Goal: Information Seeking & Learning: Find specific fact

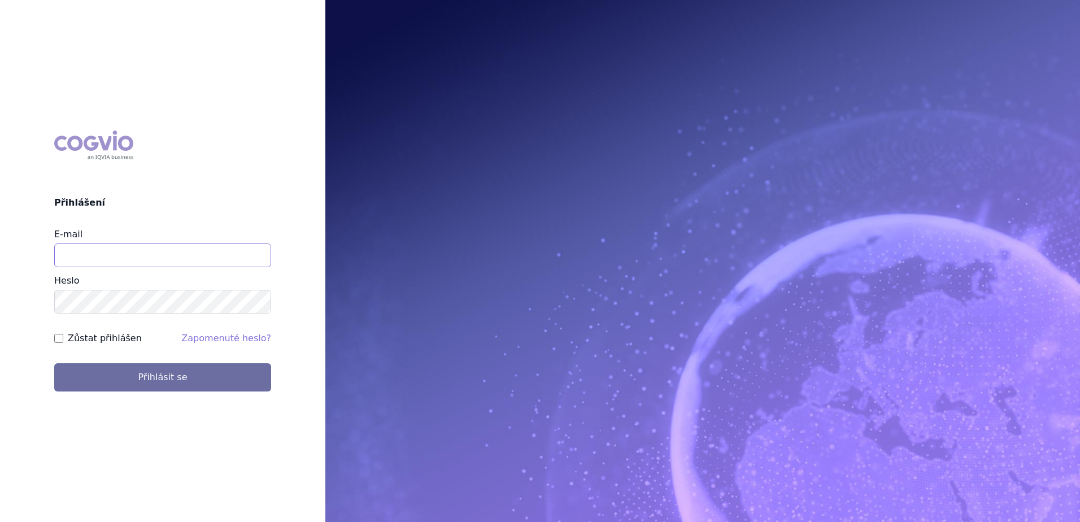
click at [193, 259] on input "E-mail" at bounding box center [162, 255] width 217 height 24
type input "petr.setina@sanofi.com"
click at [54, 363] on button "Přihlásit se" at bounding box center [162, 377] width 217 height 28
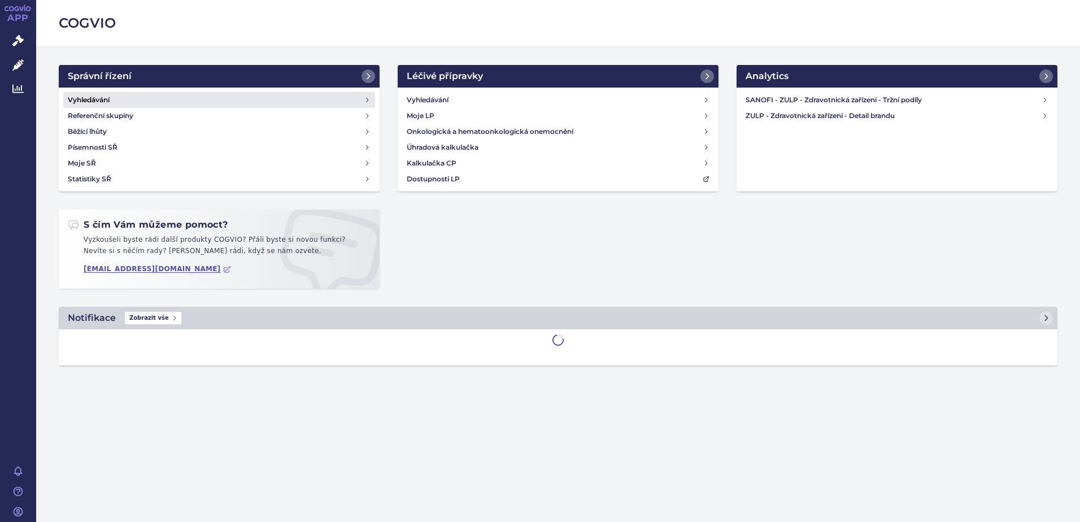
click at [130, 97] on link "Vyhledávání" at bounding box center [219, 100] width 312 height 16
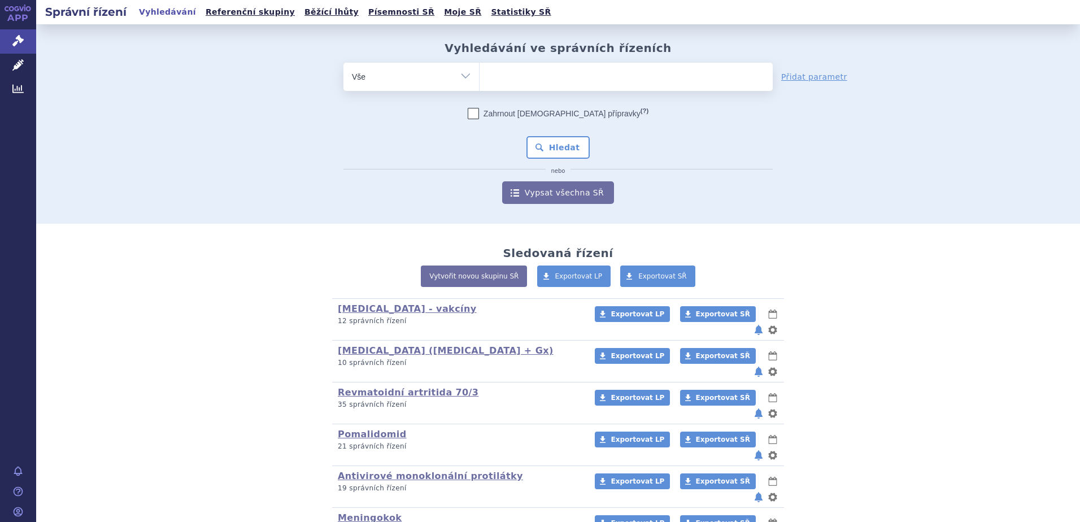
click at [530, 81] on ul at bounding box center [625, 75] width 293 height 24
click at [479, 81] on select at bounding box center [479, 76] width 1 height 28
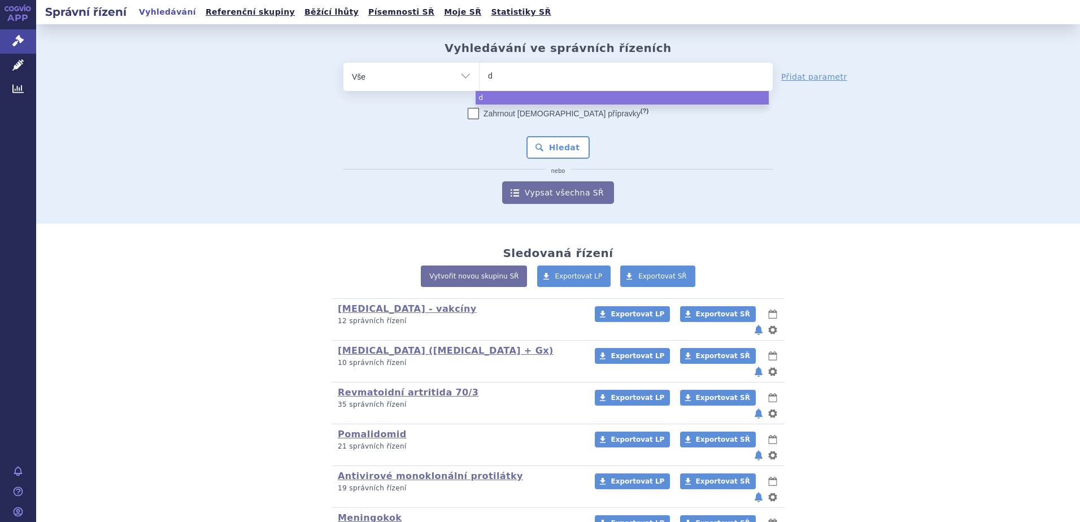
type input "du"
type input "dup"
type input "dupi"
type input "dupix"
type input "dupixen"
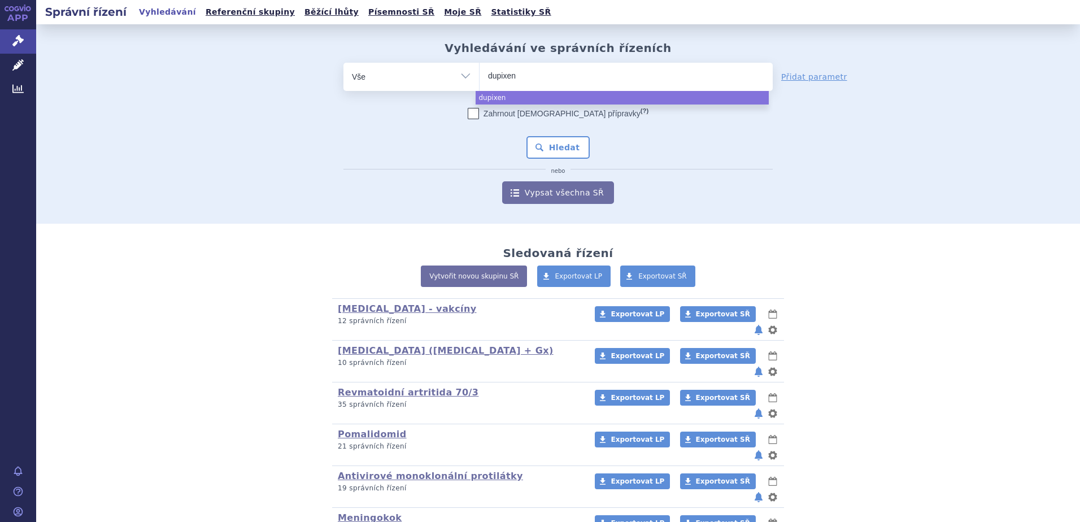
type input "dupixent"
select select "dupixent"
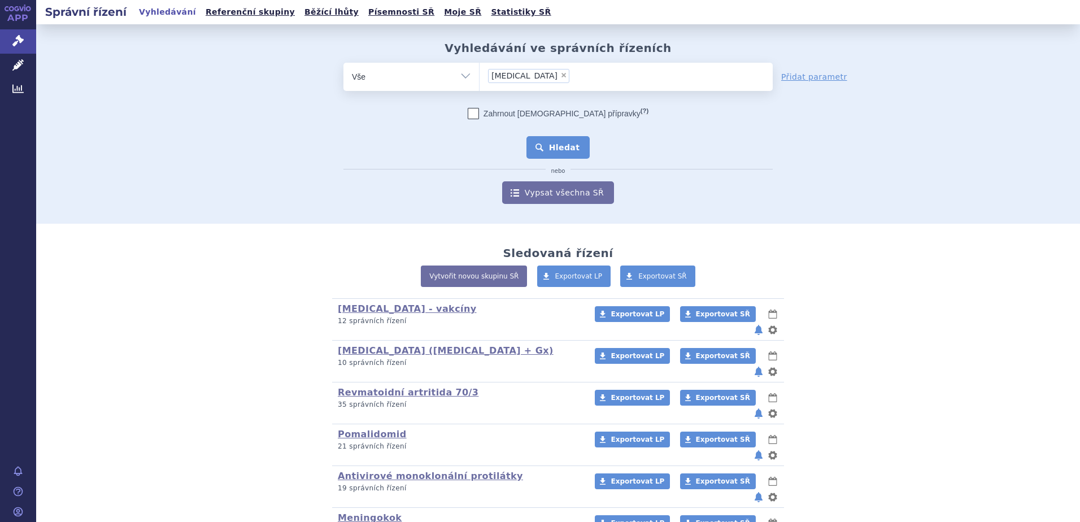
click at [555, 149] on button "Hledat" at bounding box center [558, 147] width 64 height 23
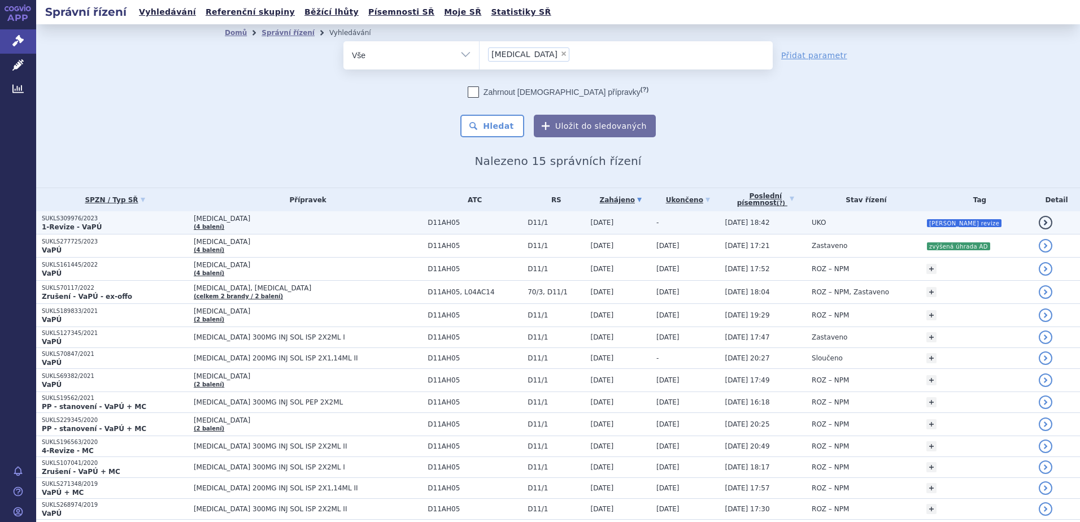
click at [316, 220] on span "[MEDICAL_DATA]" at bounding box center [308, 219] width 228 height 8
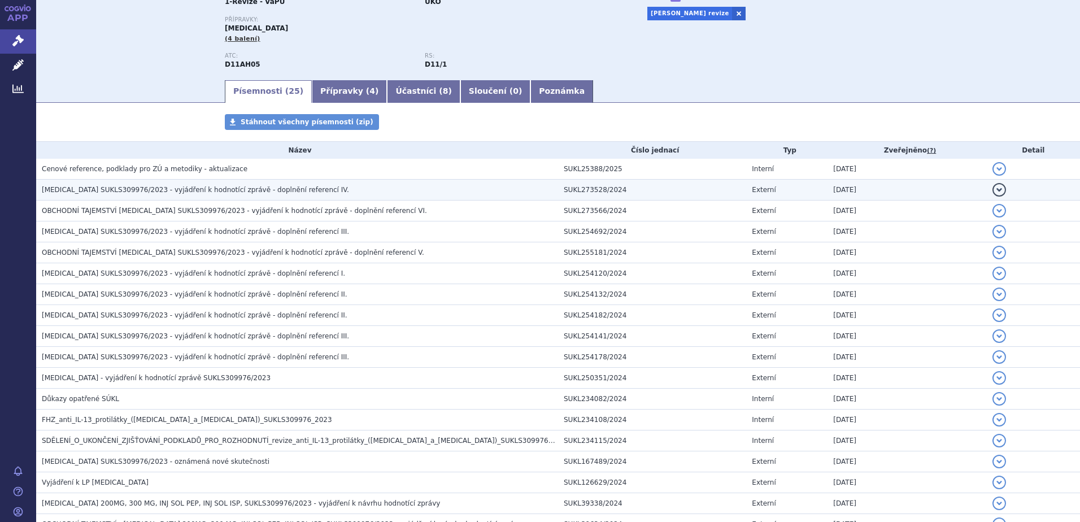
scroll to position [113, 0]
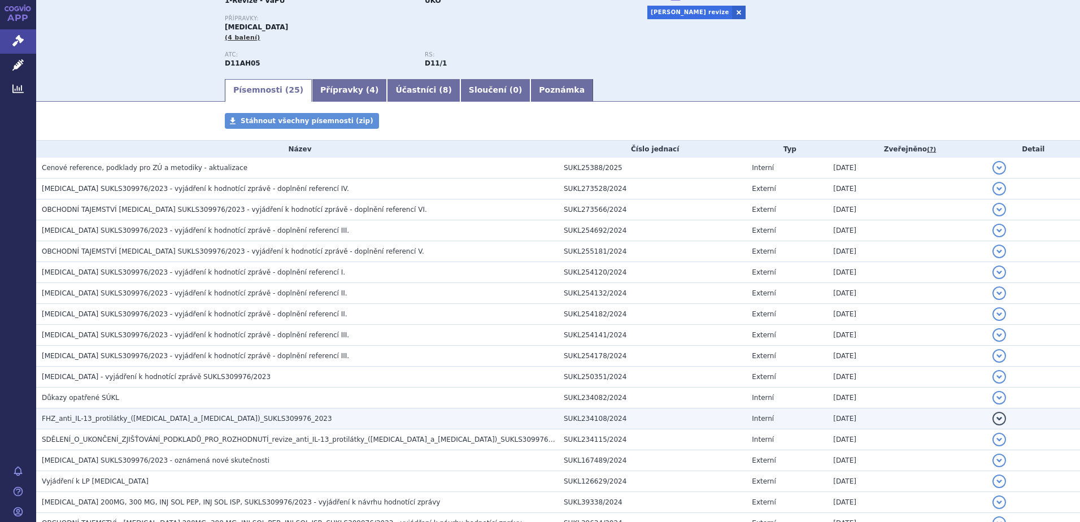
click at [170, 410] on td "FHZ_anti_IL-13_protilátky_(dupilumab_a_lebrikizumab)_SUKLS309976_2023" at bounding box center [297, 418] width 522 height 21
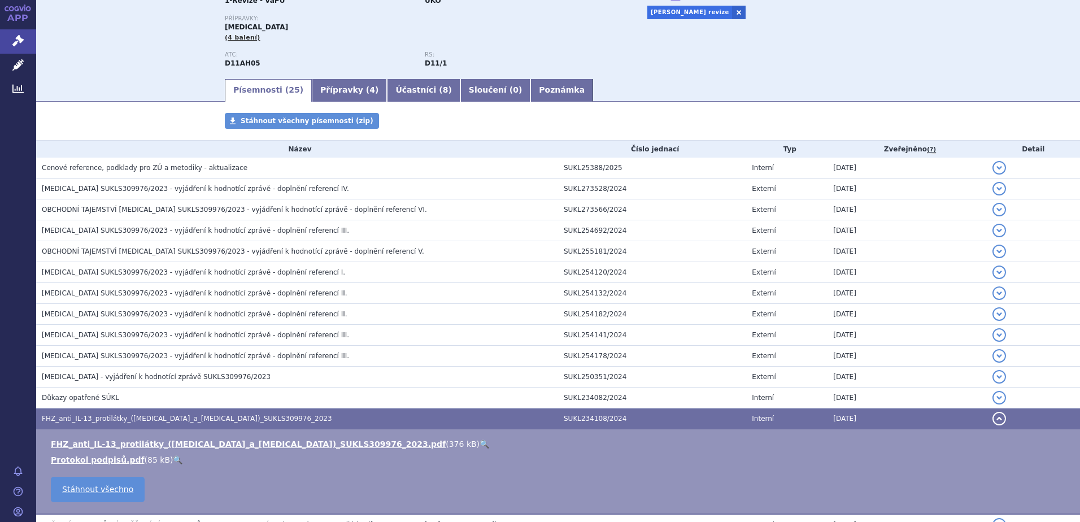
click at [479, 444] on link "🔍" at bounding box center [484, 443] width 10 height 9
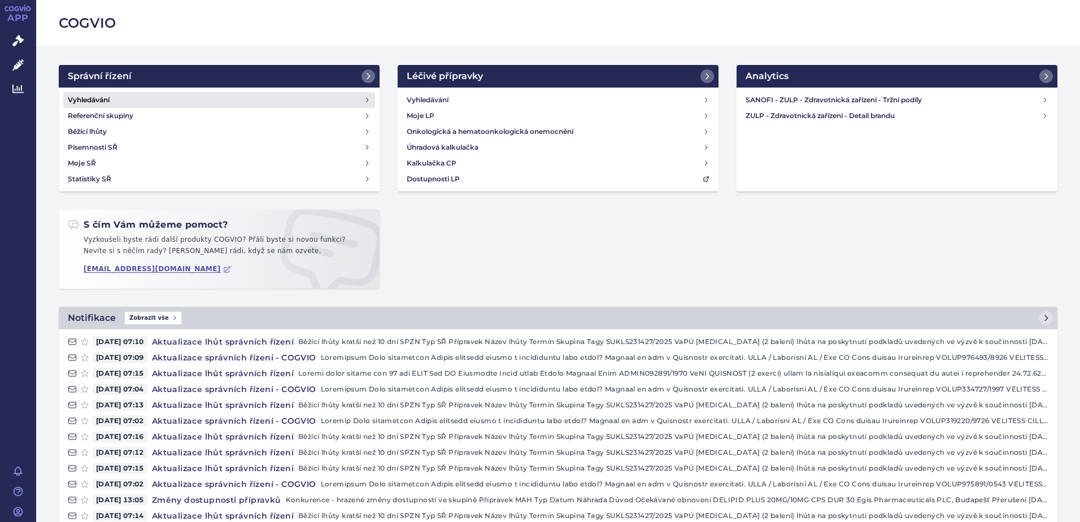
click at [111, 99] on link "Vyhledávání" at bounding box center [219, 100] width 312 height 16
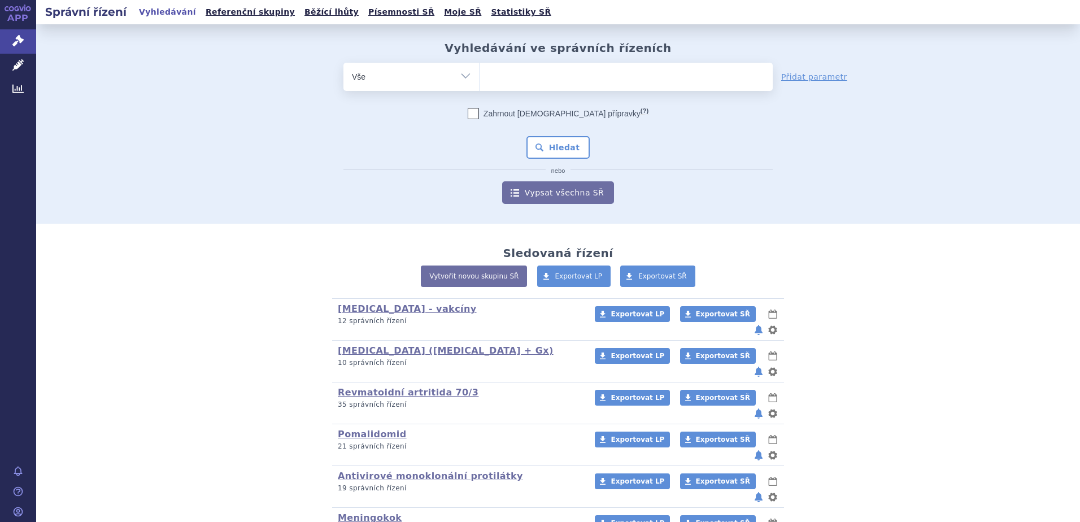
drag, startPoint x: 0, startPoint y: 0, endPoint x: 381, endPoint y: 80, distance: 389.6
click at [381, 80] on select "Vše Spisová značka Typ SŘ Přípravek/SUKL kód Účastník/Držitel" at bounding box center [411, 75] width 136 height 25
select select "filter-atc-group"
click at [343, 63] on select "Vše Spisová značka Typ SŘ Přípravek/SUKL kód Účastník/Držitel" at bounding box center [411, 75] width 136 height 25
click at [520, 77] on ul at bounding box center [625, 75] width 293 height 24
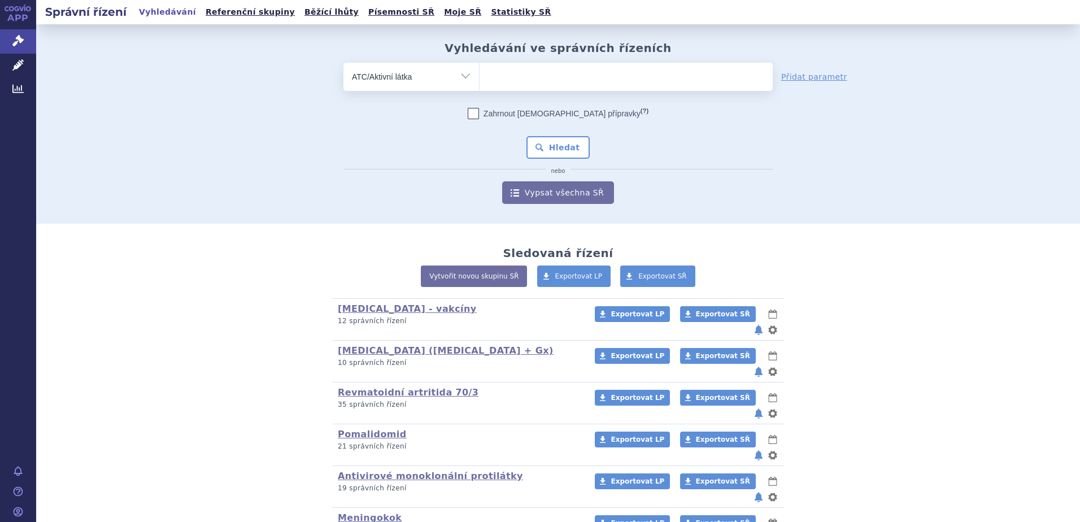
click at [479, 77] on select at bounding box center [479, 76] width 1 height 28
paste input "baricitinib"
type input "baricitinib"
select select "[MEDICAL_DATA]"
click at [544, 149] on button "Hledat" at bounding box center [558, 147] width 64 height 23
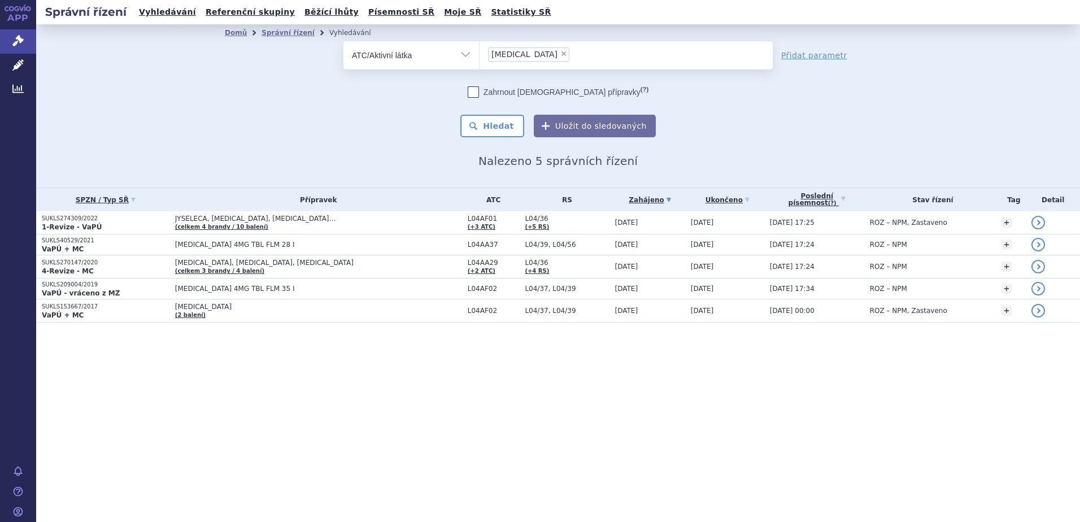
click at [560, 53] on span "×" at bounding box center [563, 53] width 7 height 7
click at [479, 53] on select "[MEDICAL_DATA]" at bounding box center [479, 55] width 1 height 28
select select
type input "b"
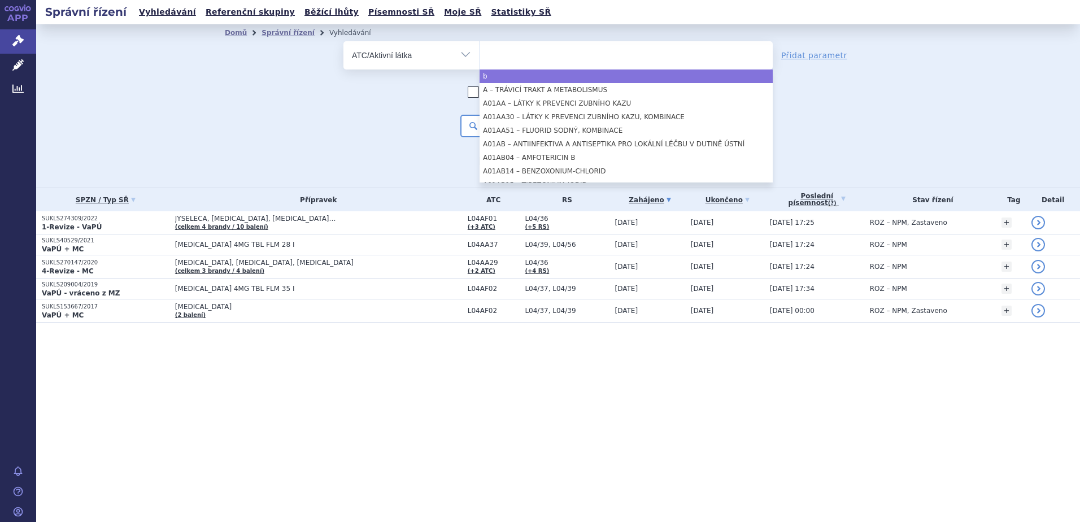
type input "[MEDICAL_DATA]"
select select "baricitinib"
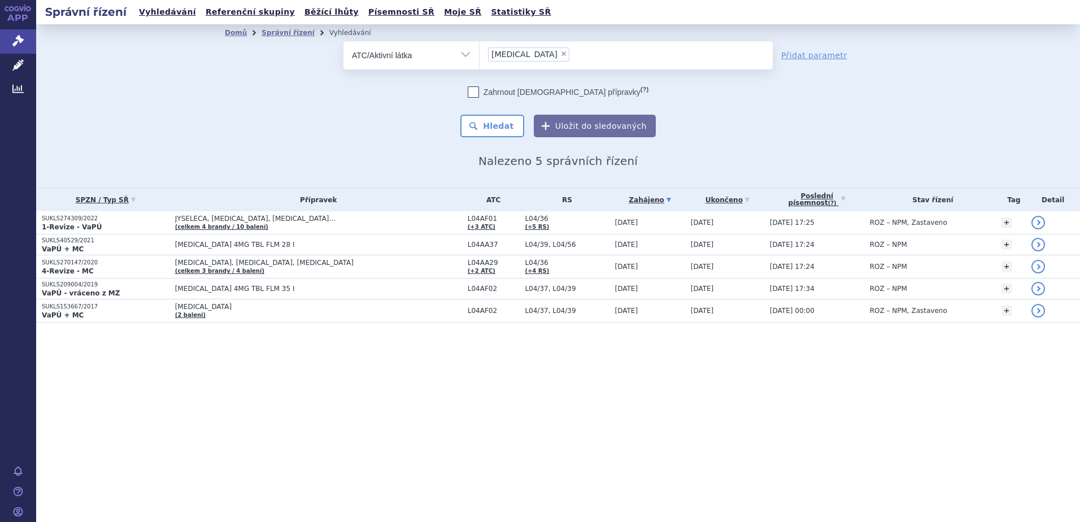
select select
type input "baricitinib"
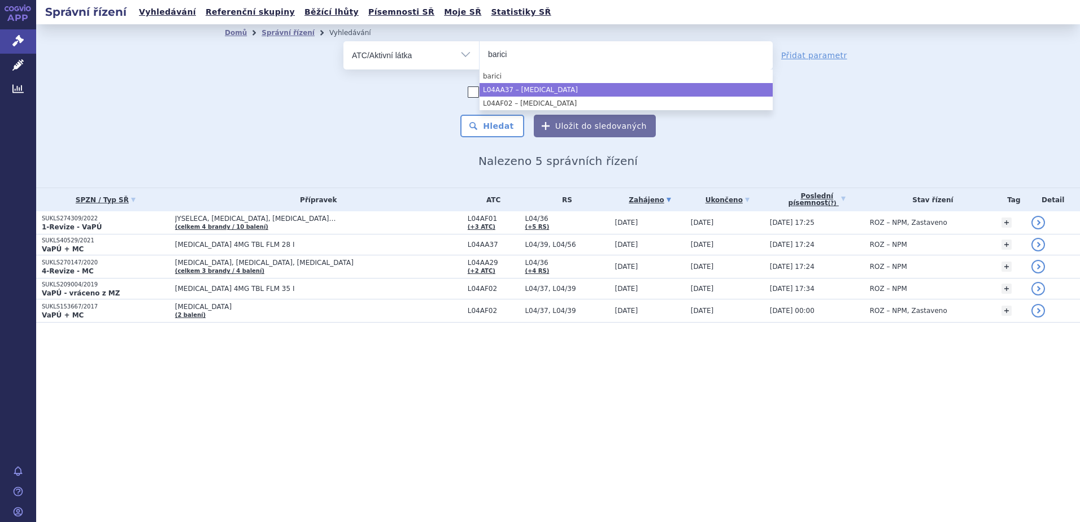
type input "barici"
select select "L04AA37"
type input "barici"
type input "abroci"
type input "upadac"
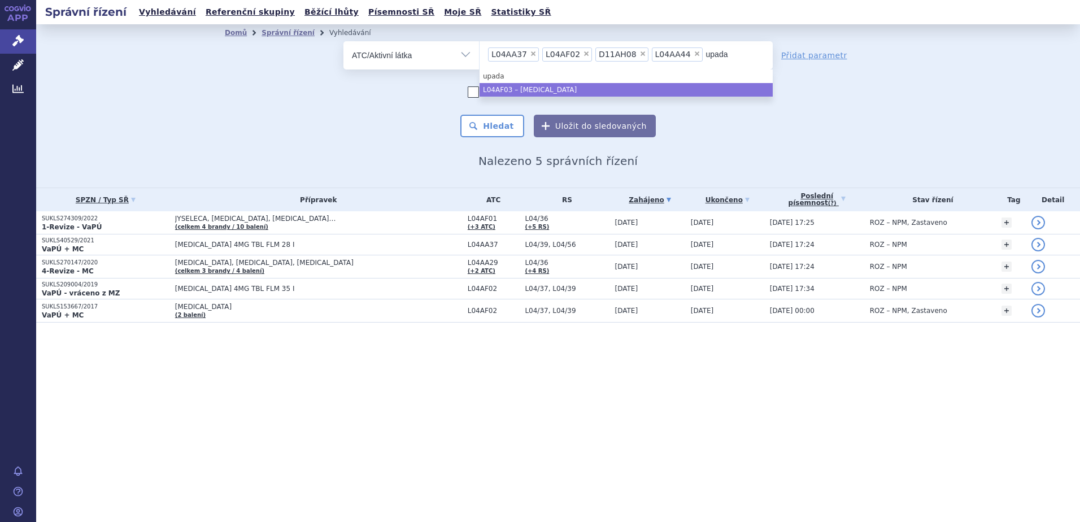
type input "upada"
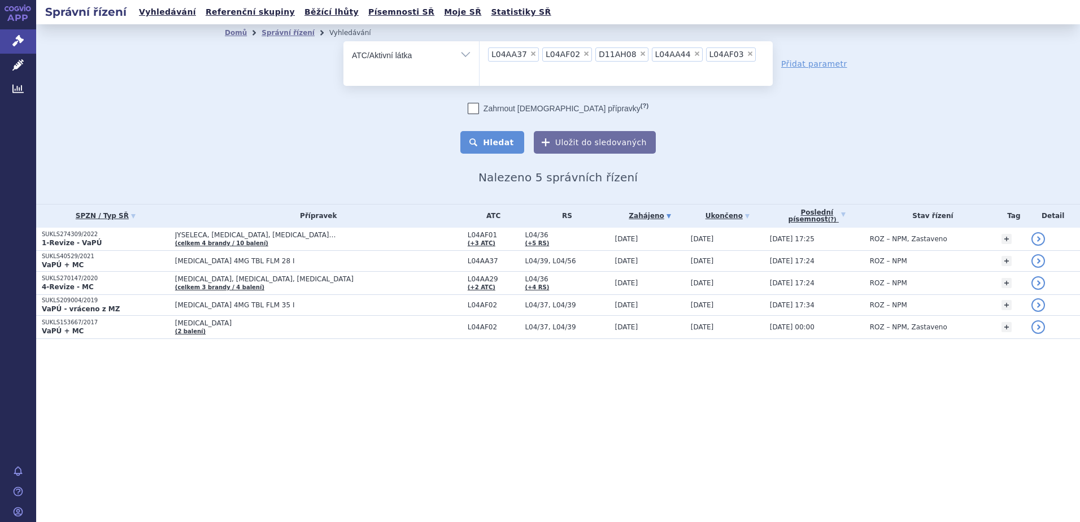
click at [491, 131] on button "Hledat" at bounding box center [492, 142] width 64 height 23
